Goal: Check status: Check status

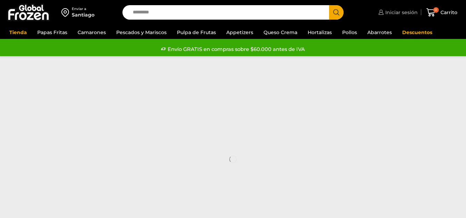
click at [407, 13] on span "Iniciar sesión" at bounding box center [401, 12] width 34 height 7
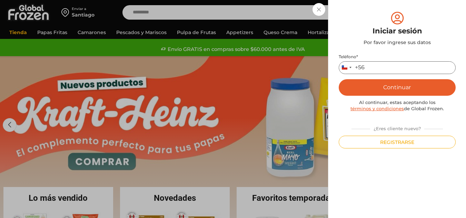
click at [371, 67] on input "Teléfono *" at bounding box center [397, 67] width 117 height 13
type input "*********"
click at [394, 85] on button "Continuar" at bounding box center [397, 87] width 117 height 17
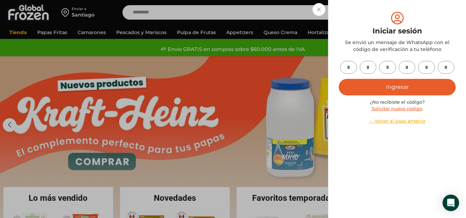
click at [347, 72] on input "text" at bounding box center [348, 67] width 17 height 13
type input "*"
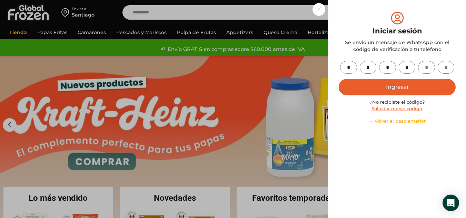
type input "*"
click at [368, 88] on button "Ingresar" at bounding box center [397, 87] width 117 height 17
click at [381, 91] on button "Ingresar" at bounding box center [397, 87] width 117 height 17
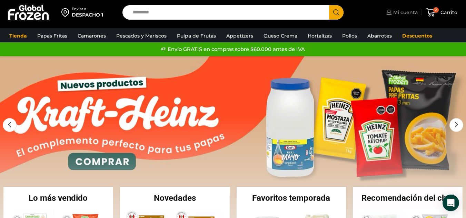
click at [403, 12] on span "Mi cuenta" at bounding box center [405, 12] width 26 height 7
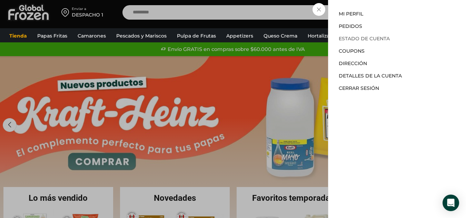
click at [380, 39] on link "Estado de Cuenta" at bounding box center [364, 39] width 51 height 6
click at [365, 39] on link "Estado de Cuenta" at bounding box center [364, 39] width 51 height 6
click at [385, 6] on div "Mi cuenta Mi cuenta Mi perfil Pedidos Descargas Estado de Cuenta Coupons Direcc…" at bounding box center [401, 13] width 33 height 14
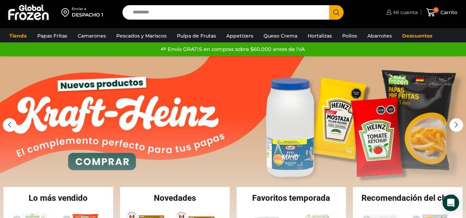
click at [404, 15] on span "Mi cuenta" at bounding box center [405, 12] width 26 height 7
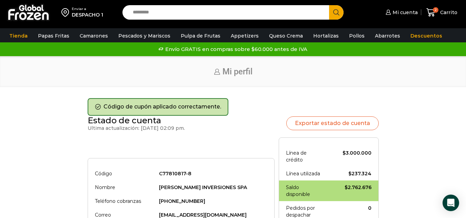
click at [184, 7] on input "Search input" at bounding box center [227, 12] width 196 height 14
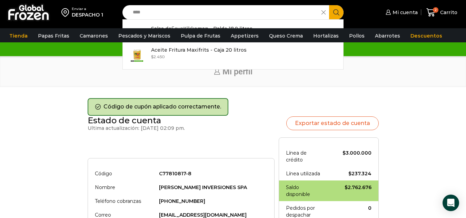
type input "****"
click at [334, 12] on icon "Search button" at bounding box center [336, 12] width 6 height 6
